Goal: Information Seeking & Learning: Understand process/instructions

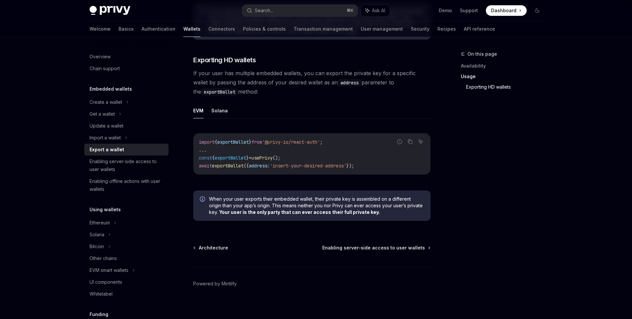
scroll to position [629, 0]
click at [218, 114] on button "Solana" at bounding box center [219, 110] width 16 height 15
type textarea "*"
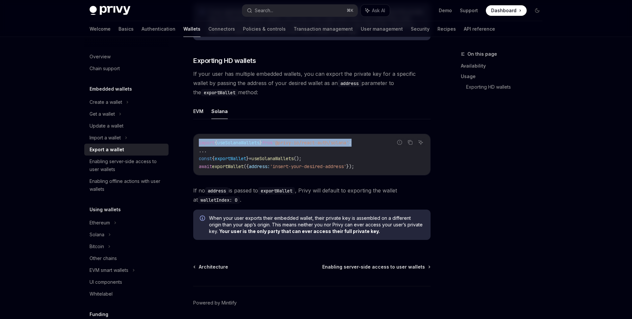
drag, startPoint x: 368, startPoint y: 145, endPoint x: 198, endPoint y: 146, distance: 169.5
click at [198, 146] on div "import { useSolanaWallets } from '@privy-io/react-auth/solana' ; ... const { ex…" at bounding box center [312, 154] width 237 height 41
copy span "import { useSolanaWallets } from '@privy-io/react-auth/solana' ;"
click at [308, 146] on span "'@privy-io/react-auth/solana'" at bounding box center [311, 143] width 76 height 6
drag, startPoint x: 379, startPoint y: 146, endPoint x: 198, endPoint y: 146, distance: 180.4
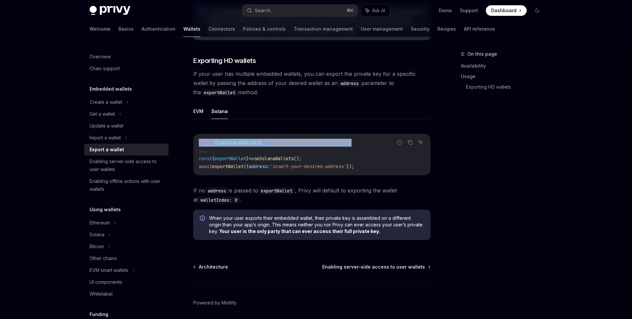
click at [198, 146] on div "import { useSolanaWallets } from '@privy-io/react-auth/solana' ; ... const { ex…" at bounding box center [312, 154] width 237 height 41
copy span "import { useSolanaWallets } from '@privy-io/react-auth/solana' ;"
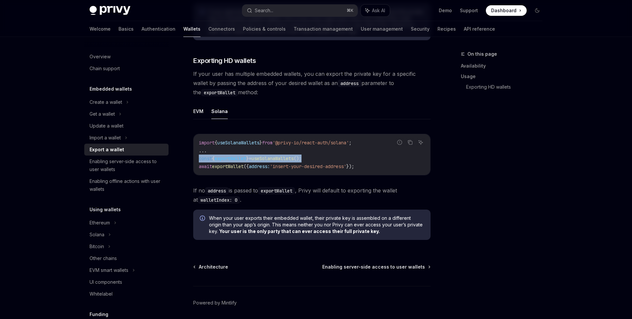
drag, startPoint x: 319, startPoint y: 161, endPoint x: 196, endPoint y: 162, distance: 123.5
click at [196, 162] on div "import { useSolanaWallets } from '@privy-io/react-auth/solana' ; ... const { ex…" at bounding box center [312, 154] width 237 height 41
copy span "const { exportWallet } = useSolanaWallets ();"
